Goal: Task Accomplishment & Management: Manage account settings

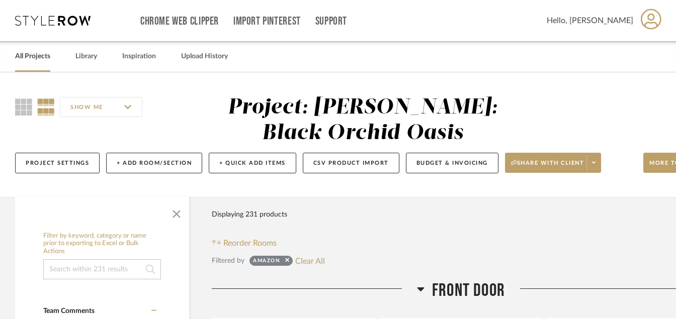
click at [33, 59] on link "All Projects" at bounding box center [32, 57] width 35 height 14
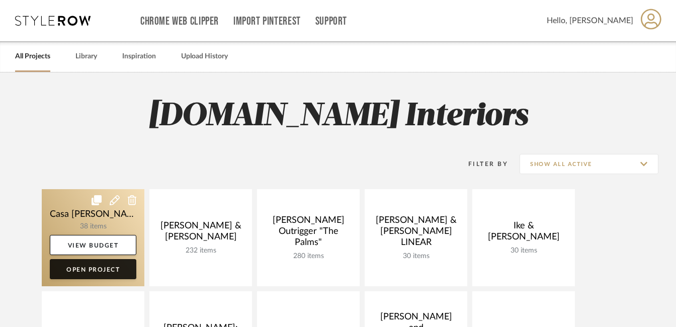
click at [101, 269] on link "Open Project" at bounding box center [93, 269] width 87 height 20
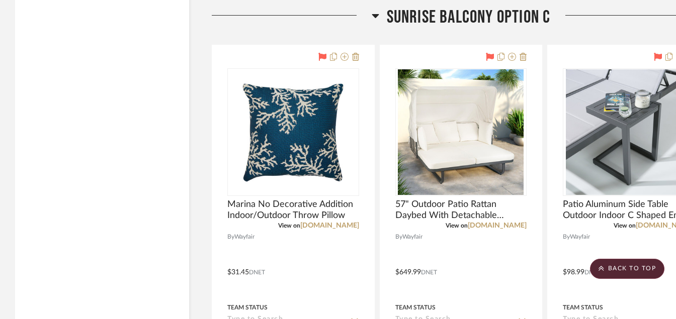
scroll to position [4991, 0]
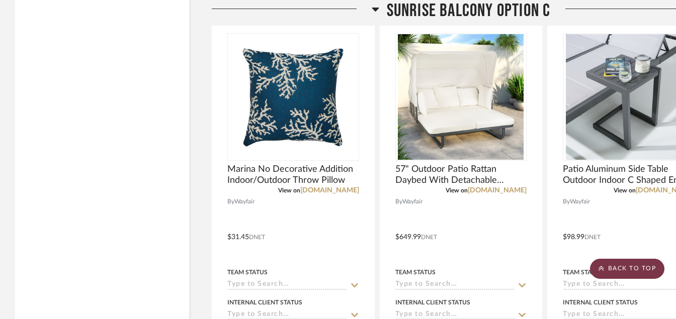
click at [622, 262] on scroll-to-top-button "BACK TO TOP" at bounding box center [627, 269] width 74 height 20
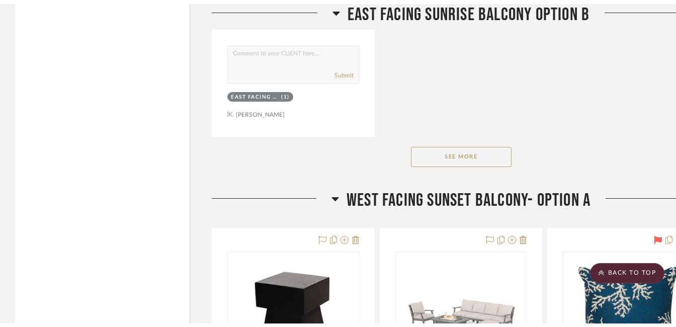
scroll to position [0, 0]
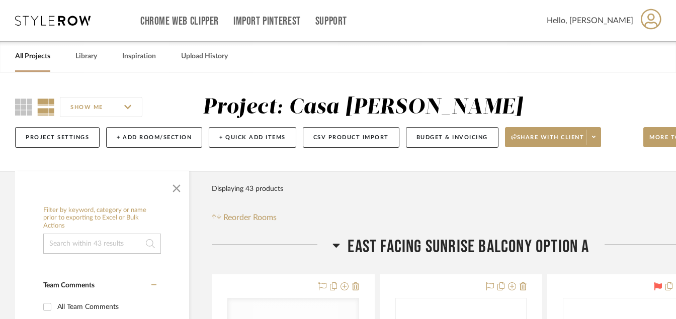
click at [38, 55] on link "All Projects" at bounding box center [32, 57] width 35 height 14
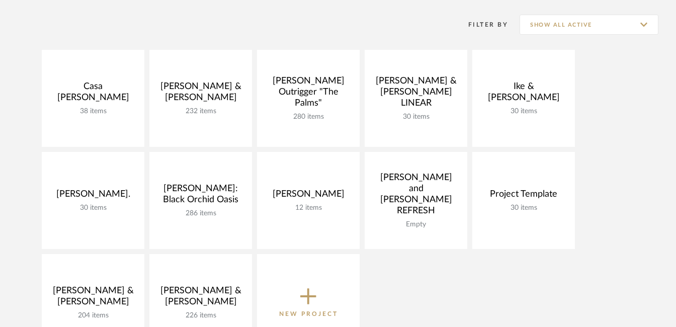
scroll to position [144, 0]
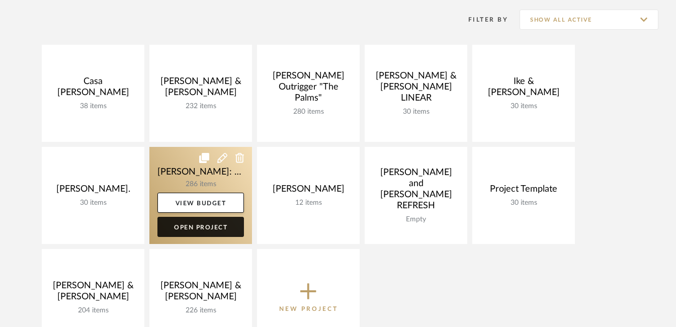
click at [210, 228] on link "Open Project" at bounding box center [200, 227] width 87 height 20
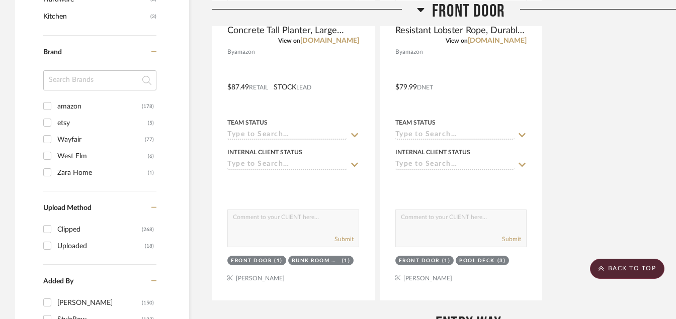
scroll to position [900, 0]
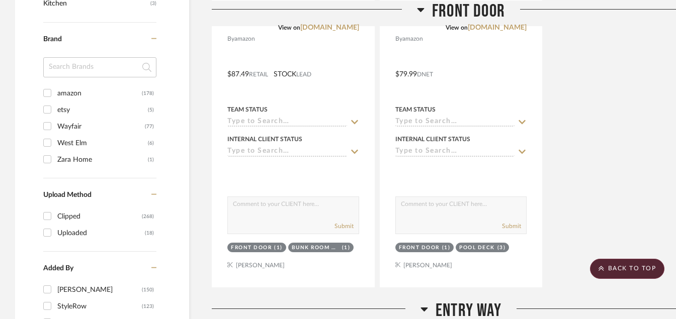
click at [50, 93] on input "amazon (178)" at bounding box center [47, 93] width 16 height 16
checkbox input "true"
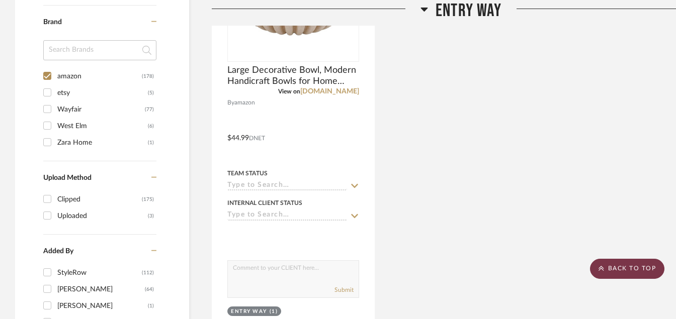
click at [608, 274] on scroll-to-top-button "BACK TO TOP" at bounding box center [627, 269] width 74 height 20
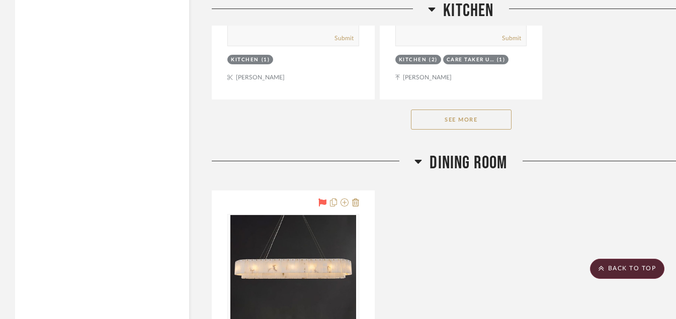
scroll to position [3988, 0]
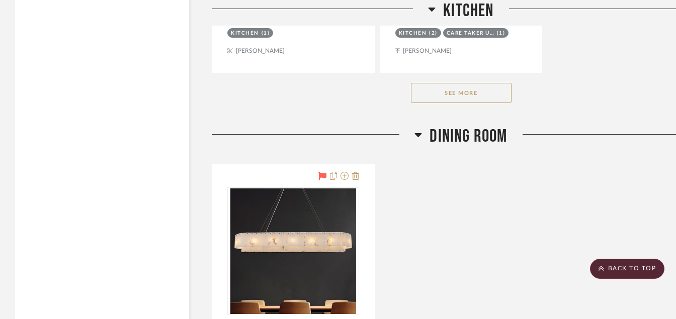
click at [474, 95] on button "See More" at bounding box center [461, 93] width 101 height 20
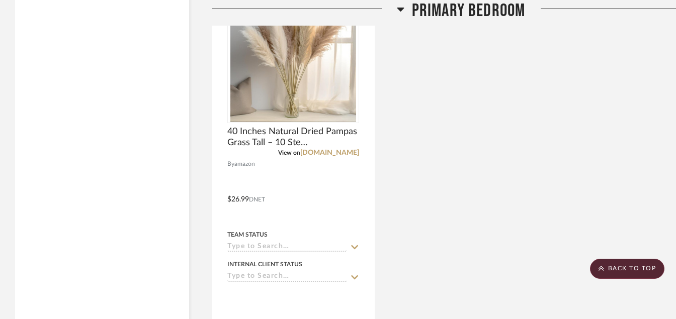
scroll to position [13687, 0]
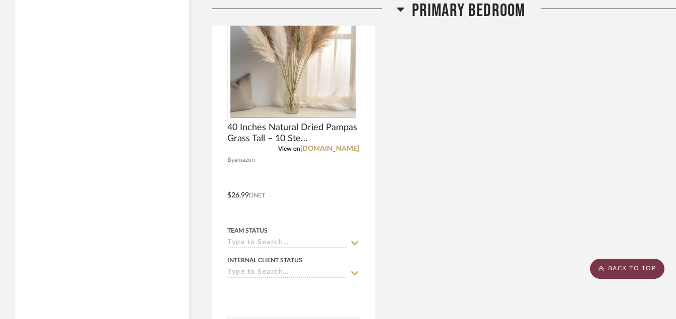
click at [633, 266] on scroll-to-top-button "BACK TO TOP" at bounding box center [627, 269] width 74 height 20
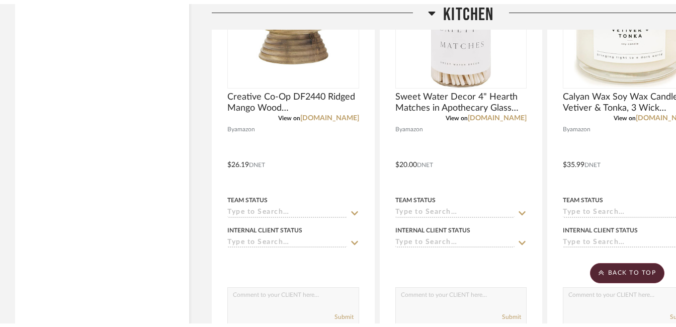
scroll to position [0, 0]
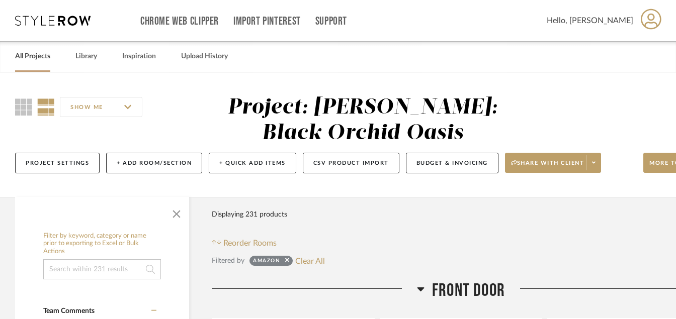
click at [27, 55] on link "All Projects" at bounding box center [32, 57] width 35 height 14
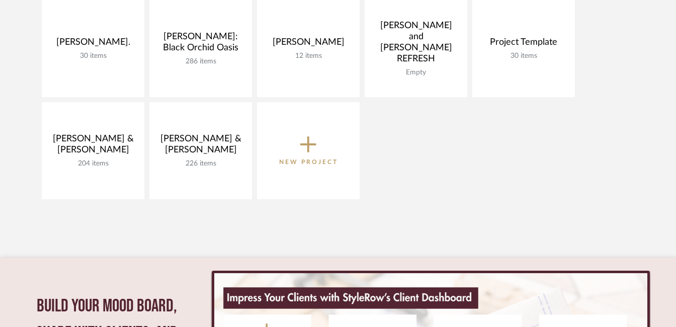
scroll to position [268, 0]
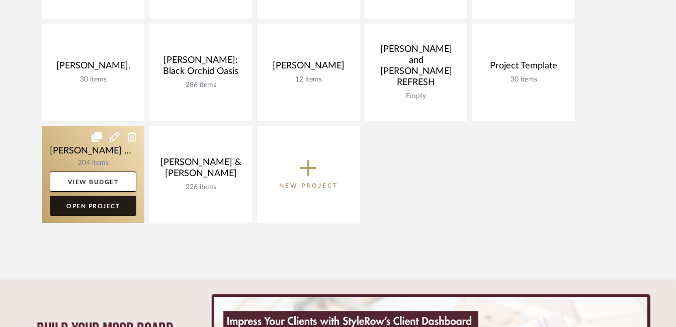
click at [112, 207] on link "Open Project" at bounding box center [93, 206] width 87 height 20
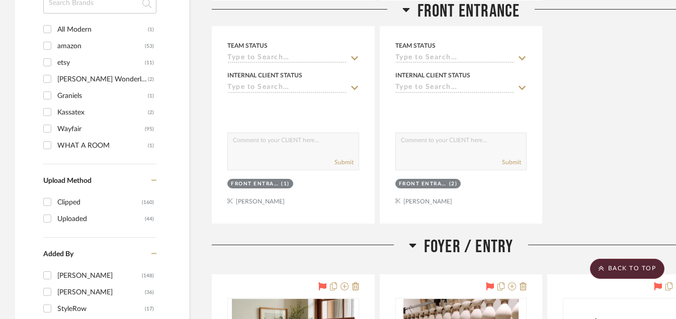
scroll to position [992, 0]
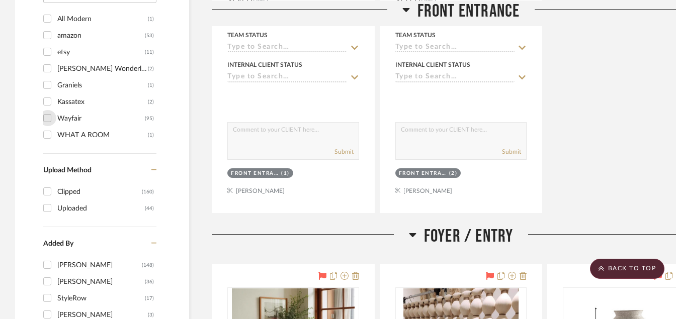
click at [48, 118] on input "Wayfair (95)" at bounding box center [47, 118] width 16 height 16
checkbox input "true"
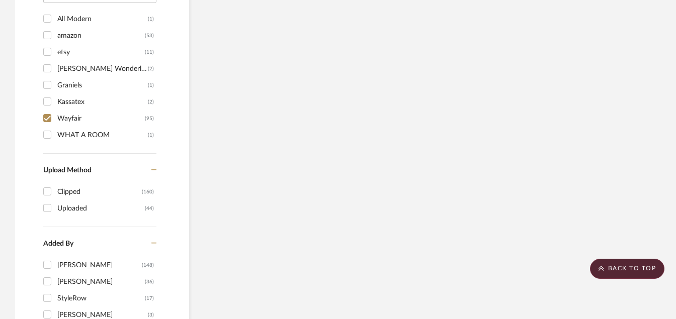
scroll to position [923, 0]
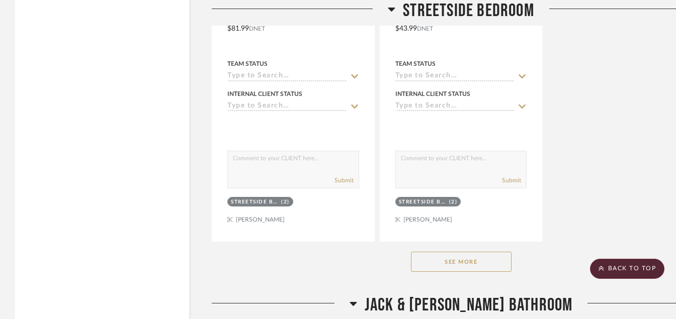
scroll to position [2878, 0]
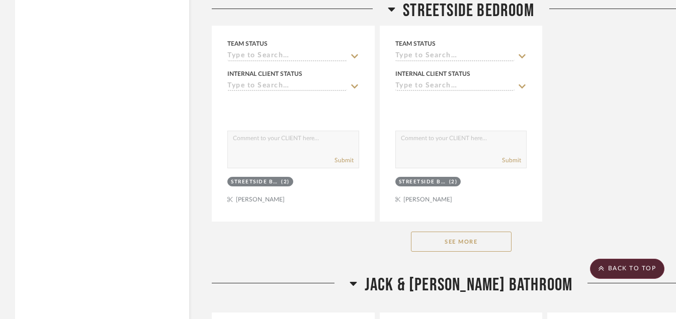
click at [438, 245] on button "See More" at bounding box center [461, 242] width 101 height 20
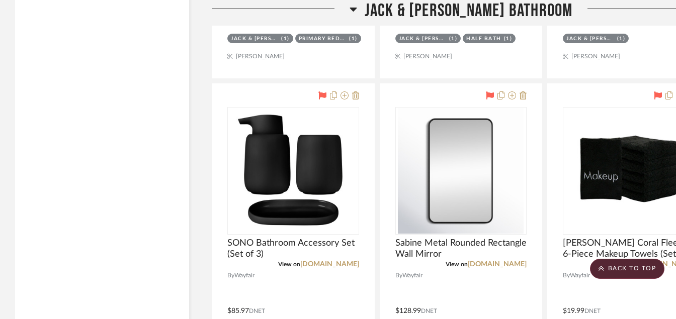
scroll to position [3984, 0]
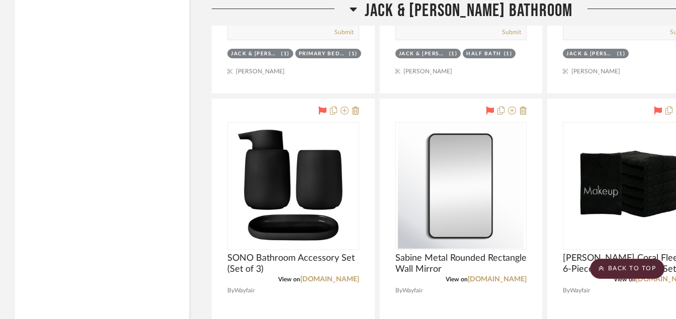
click at [438, 245] on img "0" at bounding box center [461, 186] width 126 height 126
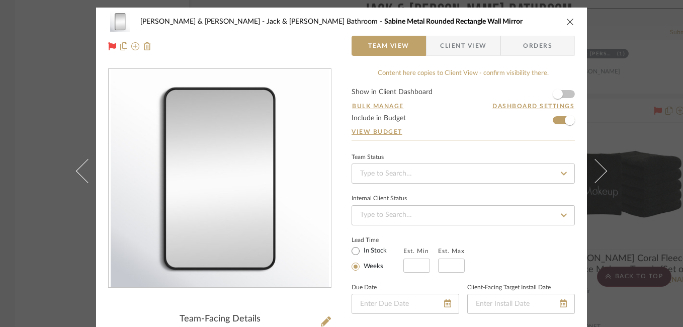
scroll to position [20, 0]
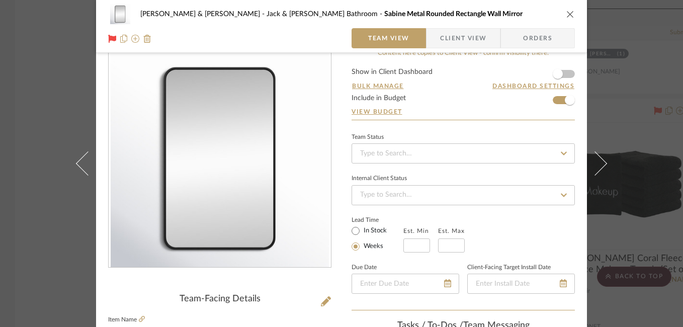
click at [566, 16] on icon "close" at bounding box center [570, 14] width 8 height 8
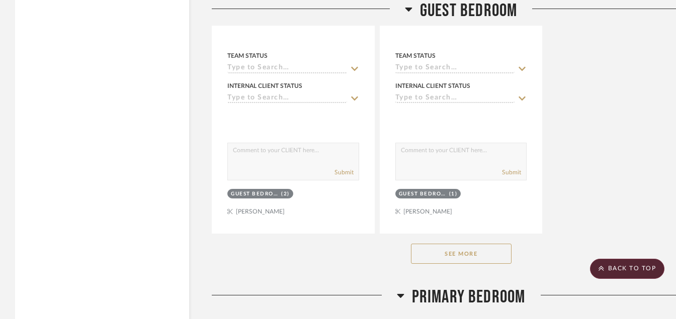
scroll to position [5695, 0]
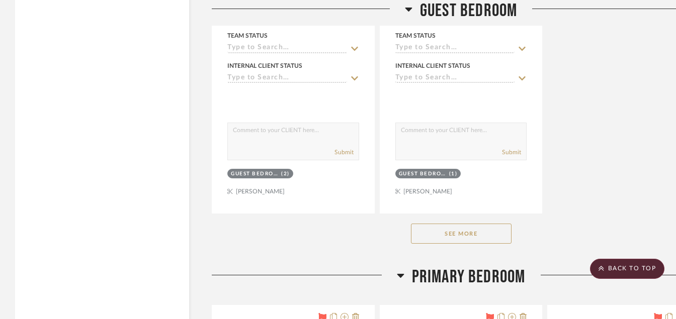
click at [455, 234] on button "See More" at bounding box center [461, 234] width 101 height 20
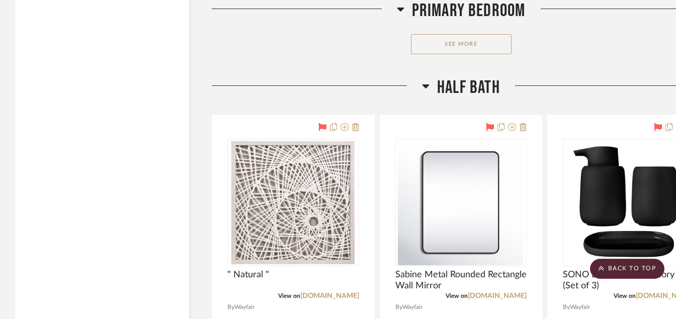
scroll to position [7325, 0]
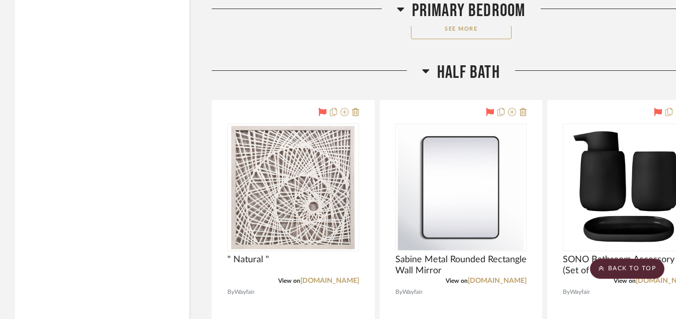
click at [430, 30] on button "See More" at bounding box center [461, 29] width 101 height 20
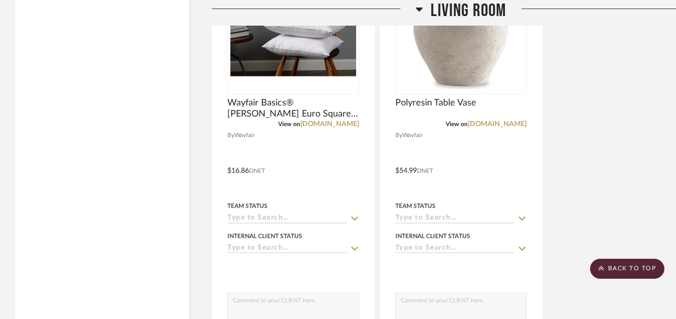
scroll to position [11631, 0]
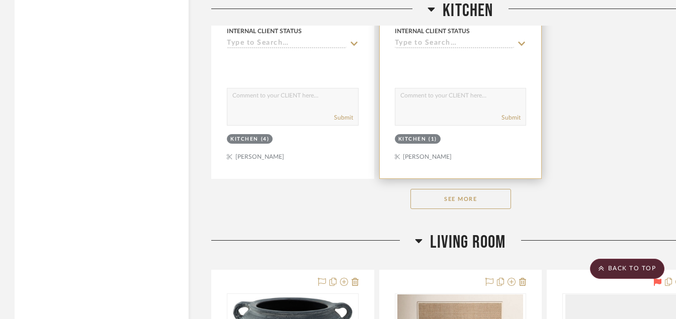
scroll to position [10409, 1]
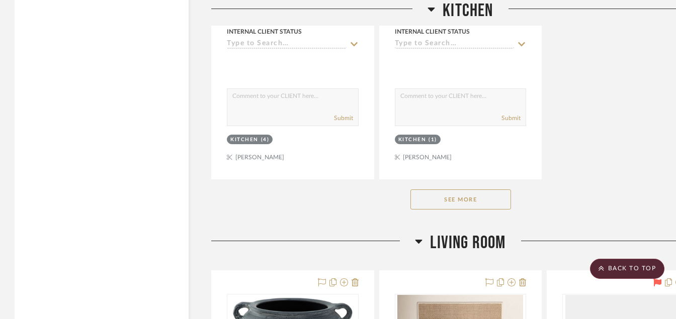
click at [446, 204] on button "See More" at bounding box center [461, 200] width 101 height 20
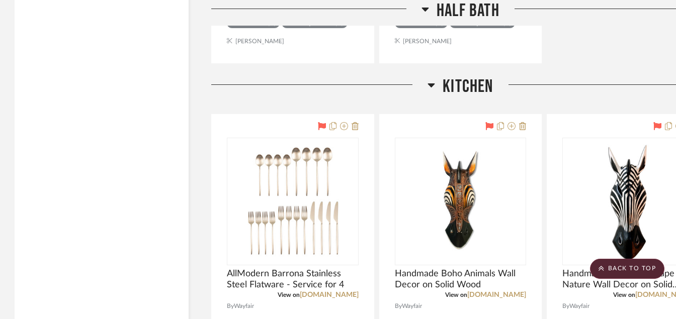
scroll to position [9102, 1]
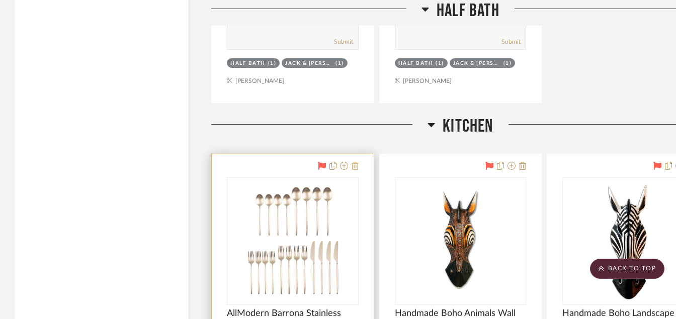
click at [354, 167] on icon at bounding box center [355, 166] width 7 height 8
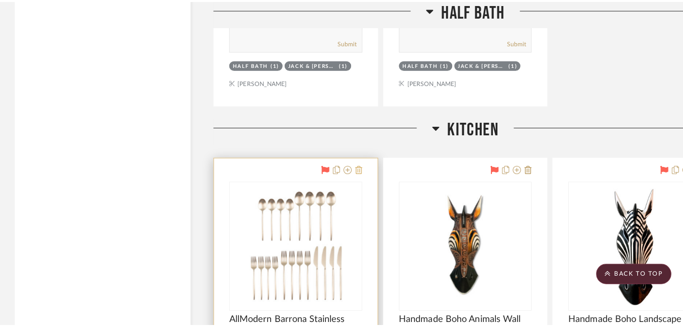
scroll to position [0, 0]
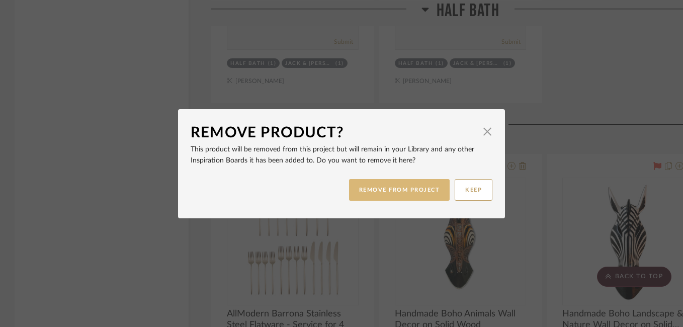
click at [421, 186] on button "REMOVE FROM PROJECT" at bounding box center [399, 190] width 101 height 22
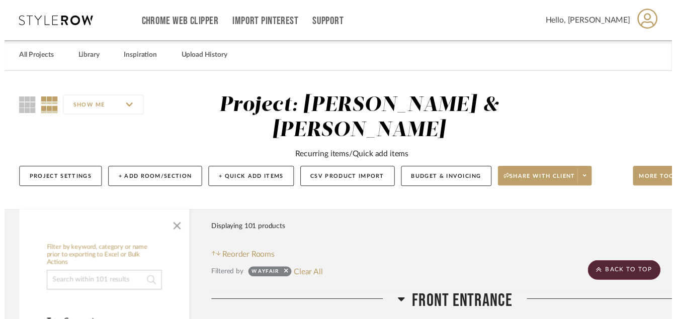
scroll to position [9102, 1]
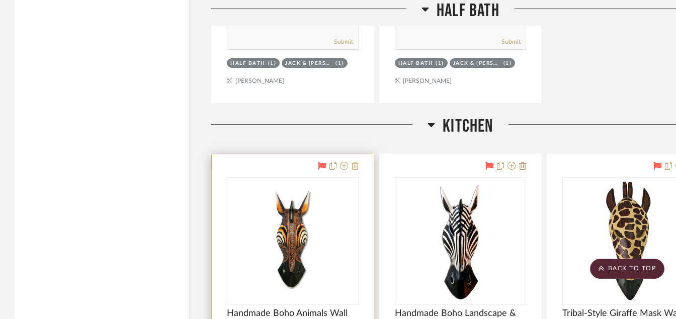
click at [358, 165] on icon at bounding box center [355, 166] width 7 height 8
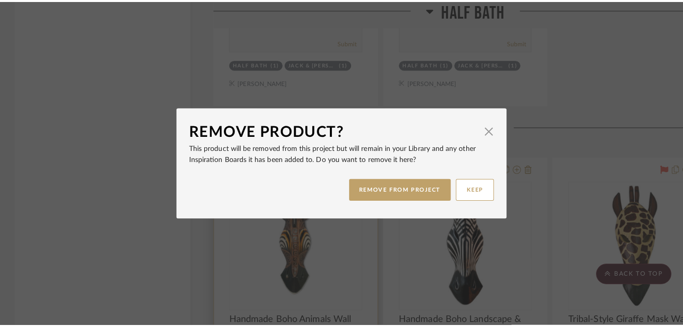
scroll to position [0, 0]
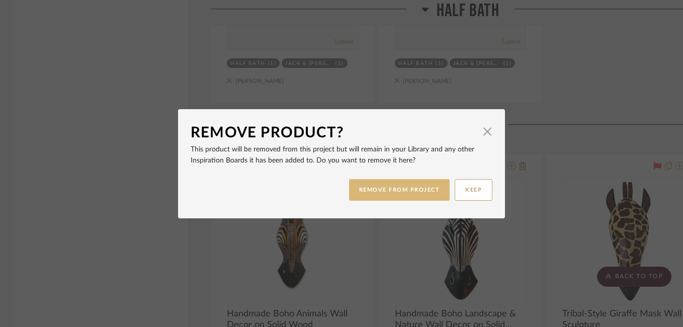
click at [415, 193] on button "REMOVE FROM PROJECT" at bounding box center [399, 190] width 101 height 22
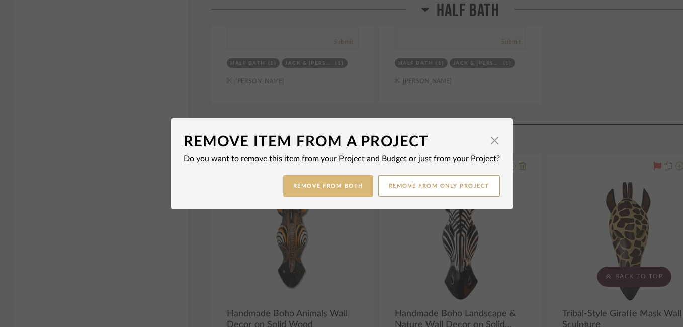
click at [334, 189] on button "Remove from Both" at bounding box center [328, 186] width 90 height 22
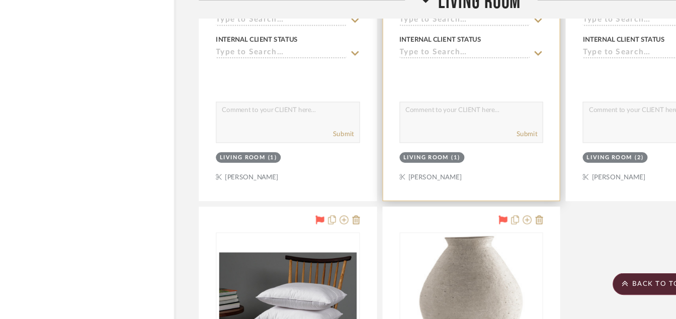
scroll to position [14055, 1]
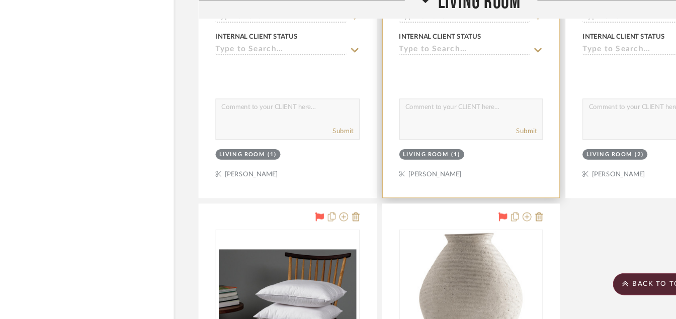
click at [514, 106] on textarea at bounding box center [460, 109] width 131 height 19
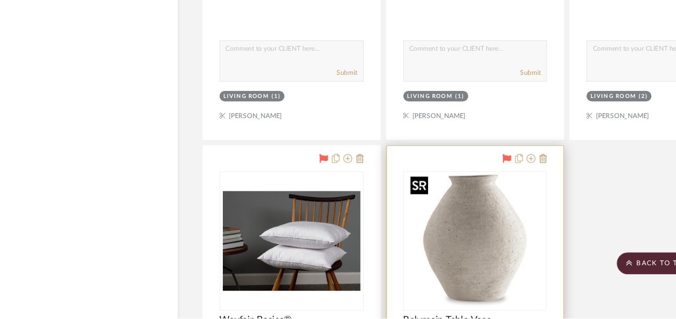
click at [497, 231] on img "0" at bounding box center [460, 249] width 126 height 126
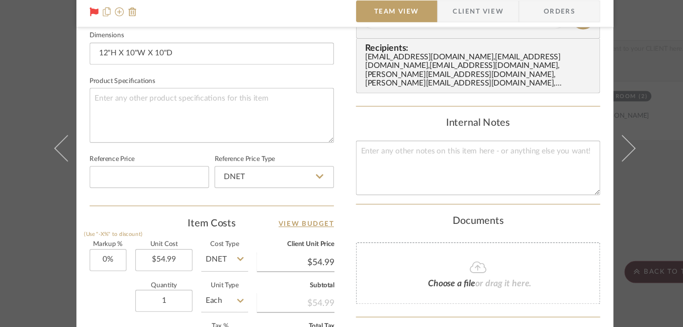
scroll to position [543, 0]
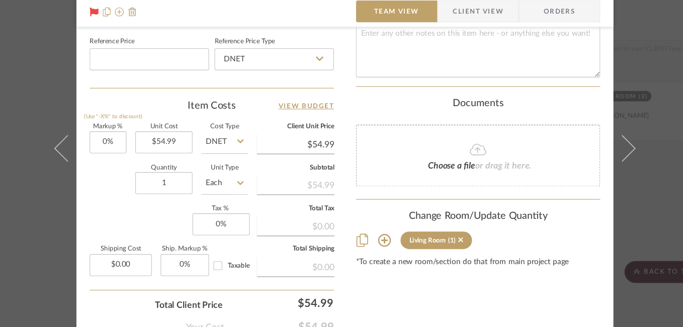
click at [615, 87] on div "Susan & Kenya Jackson Living Room Polyresin Table Vase Team View Client View Or…" at bounding box center [341, 163] width 683 height 327
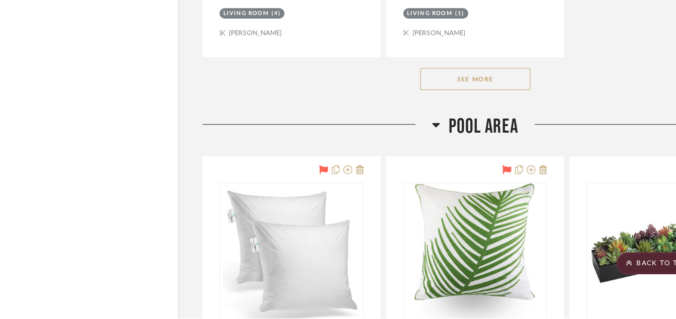
scroll to position [14612, 1]
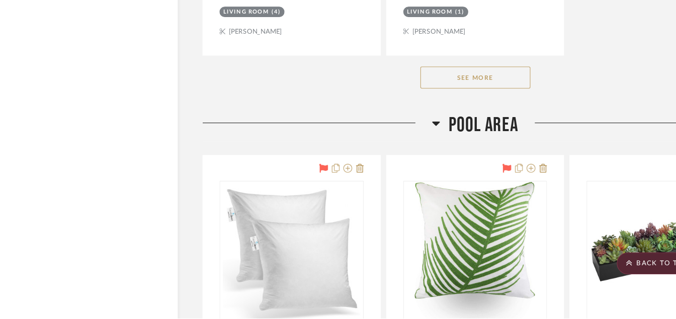
click at [470, 95] on button "See More" at bounding box center [461, 99] width 101 height 20
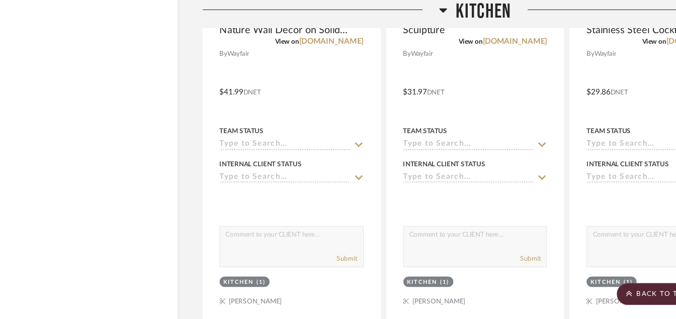
scroll to position [9116, 1]
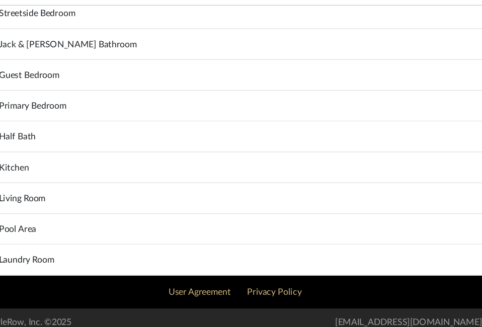
scroll to position [219, 0]
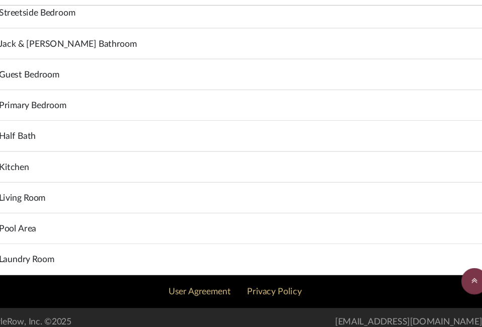
click at [264, 164] on div "Kitchen" at bounding box center [233, 173] width 417 height 28
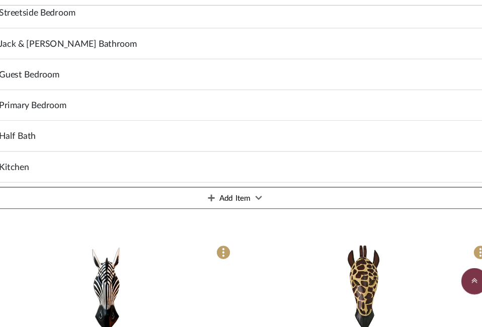
click at [42, 174] on span "Kitchen" at bounding box center [39, 173] width 28 height 12
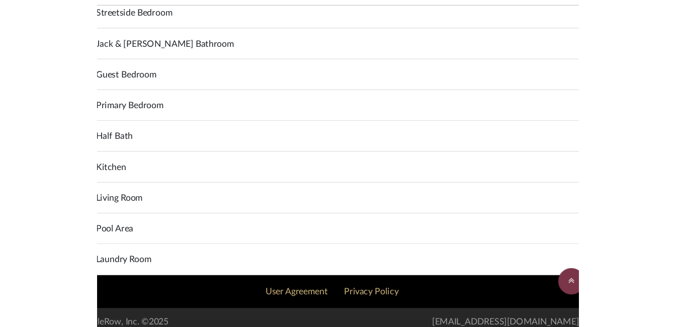
scroll to position [210, 0]
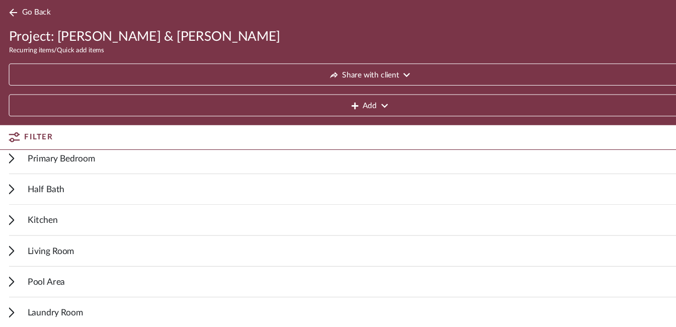
click at [11, 231] on icon at bounding box center [10, 229] width 5 height 10
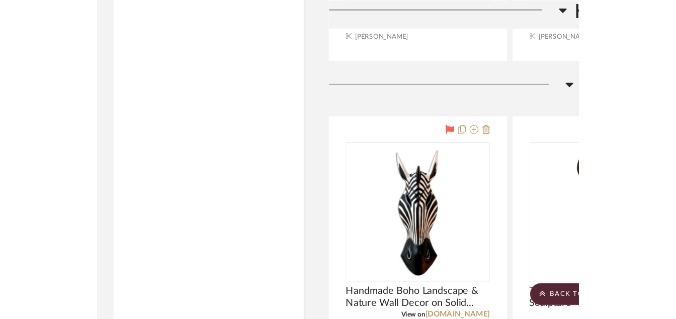
scroll to position [7836, 0]
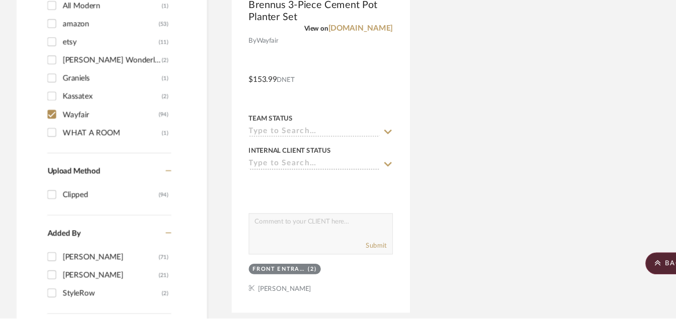
scroll to position [1099, 0]
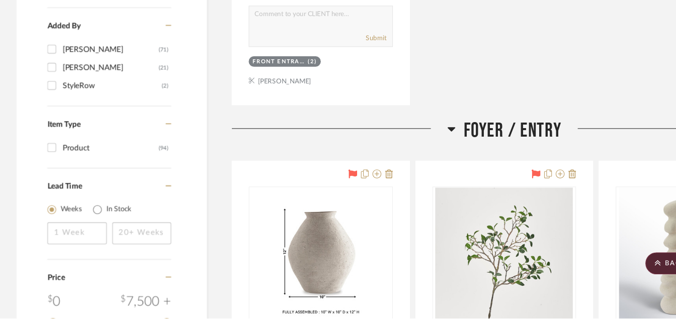
click at [416, 145] on icon at bounding box center [413, 146] width 8 height 12
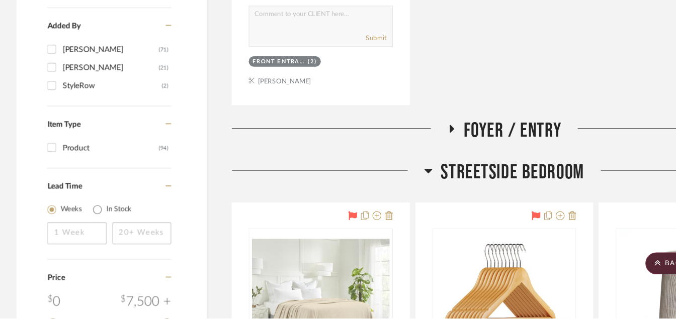
click at [392, 183] on icon at bounding box center [391, 185] width 7 height 4
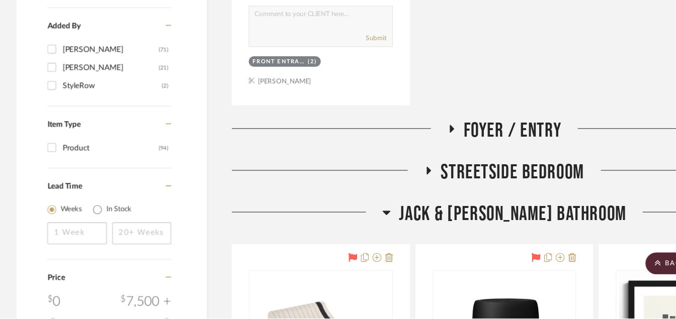
click at [357, 220] on icon at bounding box center [354, 222] width 8 height 12
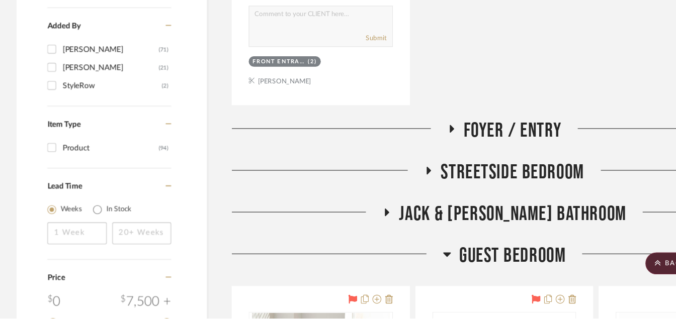
click at [405, 262] on icon at bounding box center [409, 261] width 8 height 12
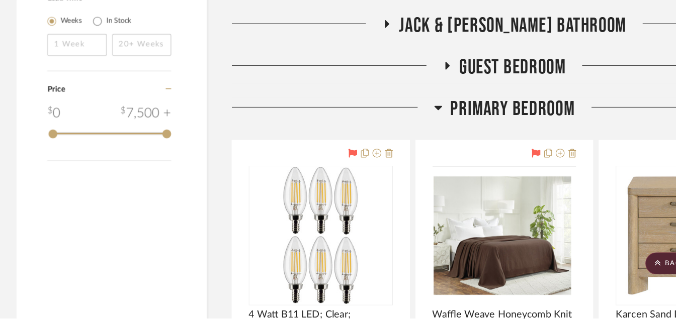
scroll to position [1320, 0]
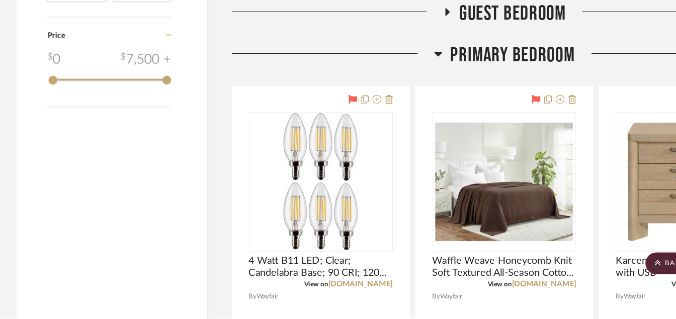
click at [401, 74] on icon at bounding box center [401, 77] width 8 height 12
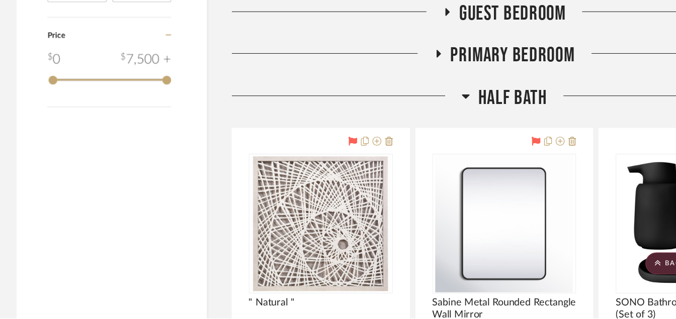
click at [424, 117] on icon at bounding box center [426, 117] width 7 height 4
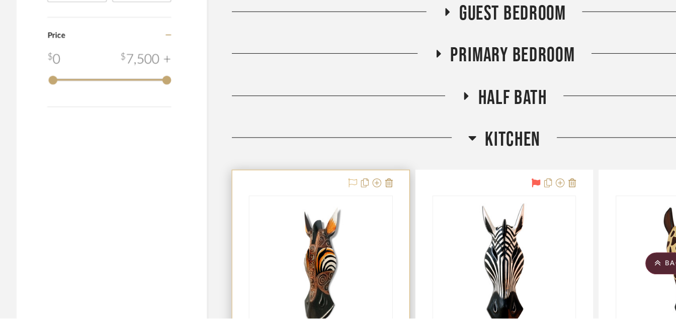
click at [323, 195] on icon at bounding box center [322, 196] width 8 height 8
